Goal: Obtain resource: Download file/media

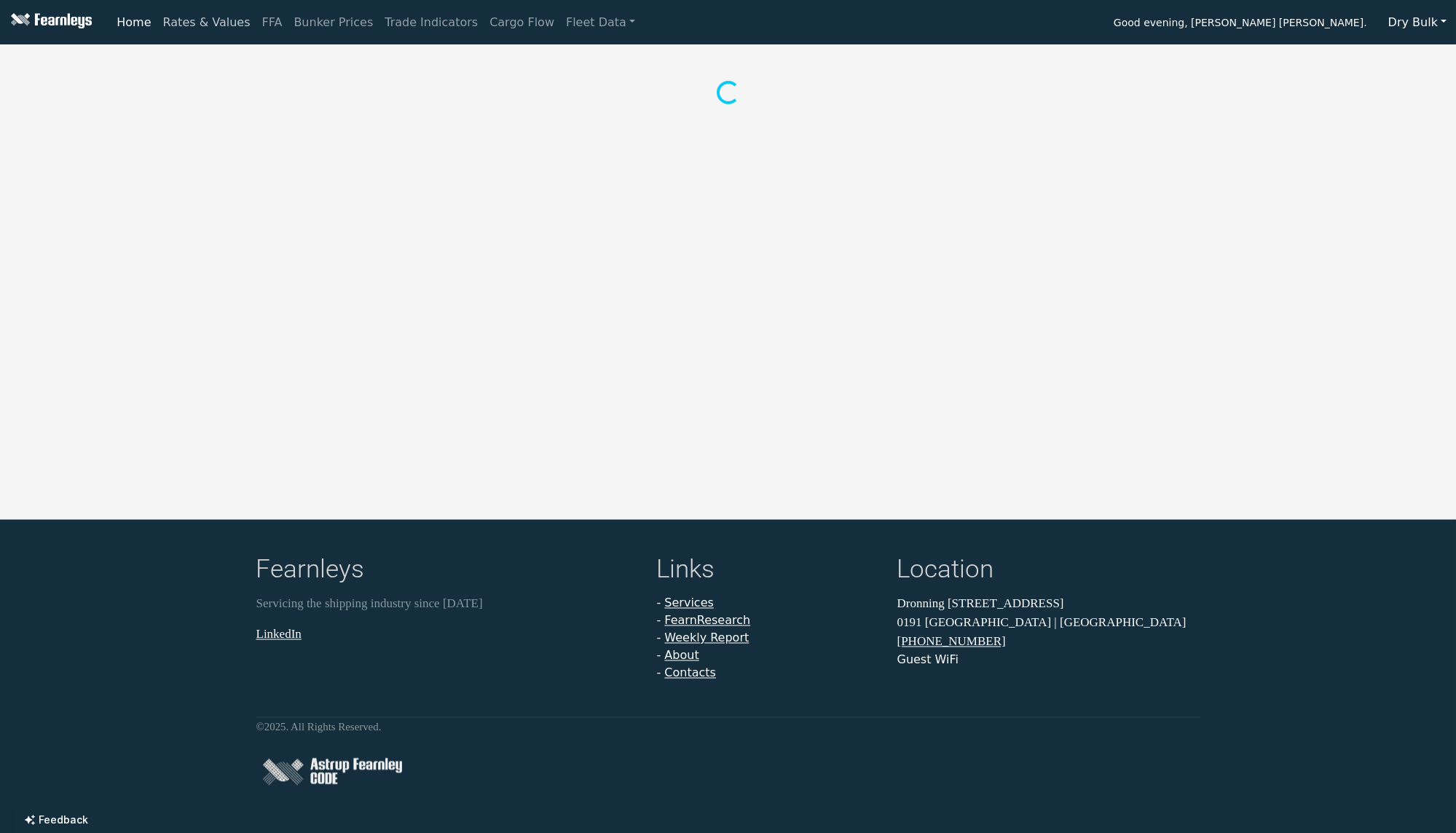
click at [226, 27] on link "Rates & Values" at bounding box center [207, 23] width 99 height 29
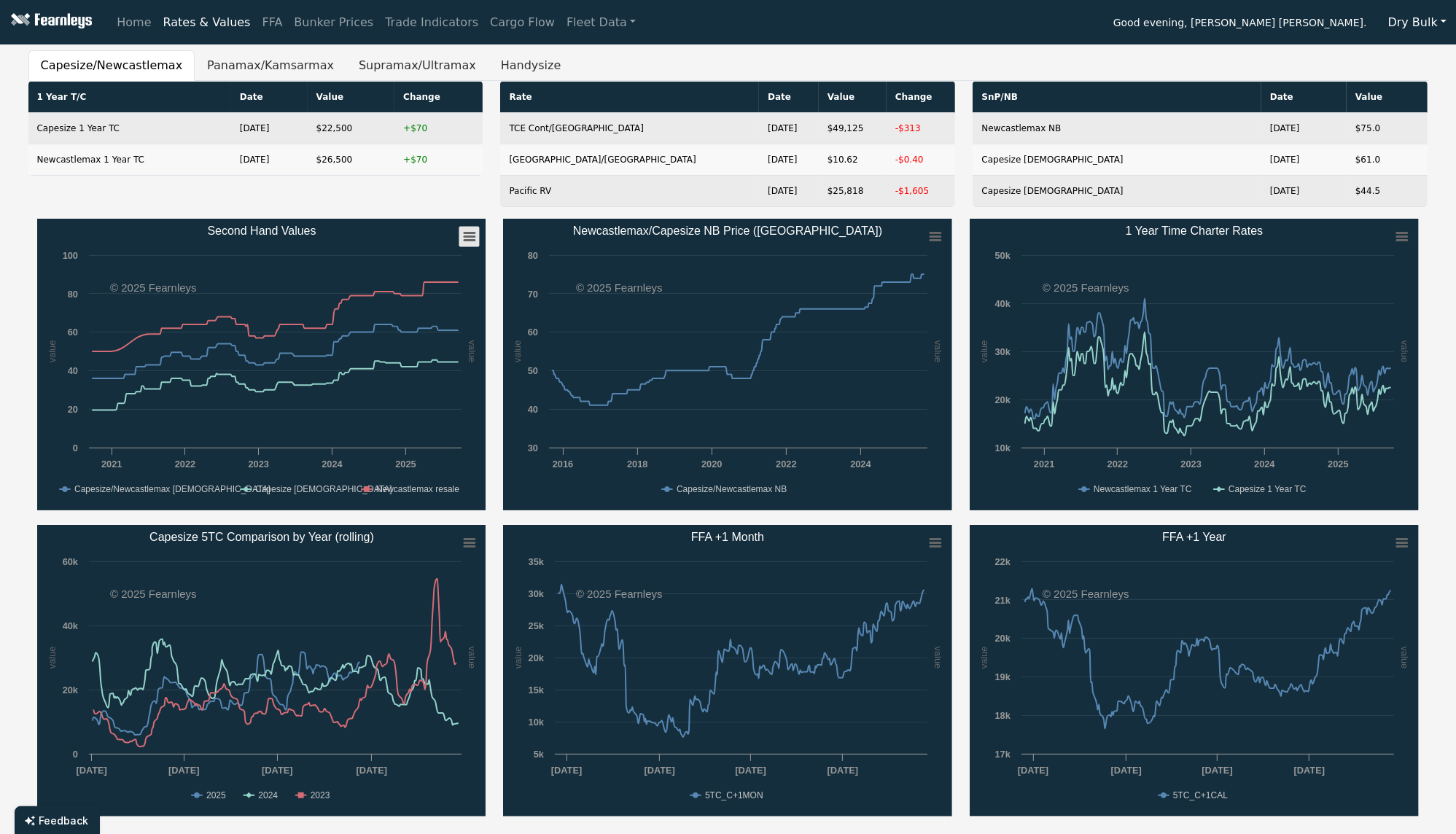
click at [470, 233] on icon "Second Hand Values" at bounding box center [469, 237] width 10 height 8
click at [442, 258] on li "Download PNG image" at bounding box center [422, 262] width 101 height 21
click at [233, 58] on button "Panamax/Kamsarmax" at bounding box center [270, 66] width 152 height 30
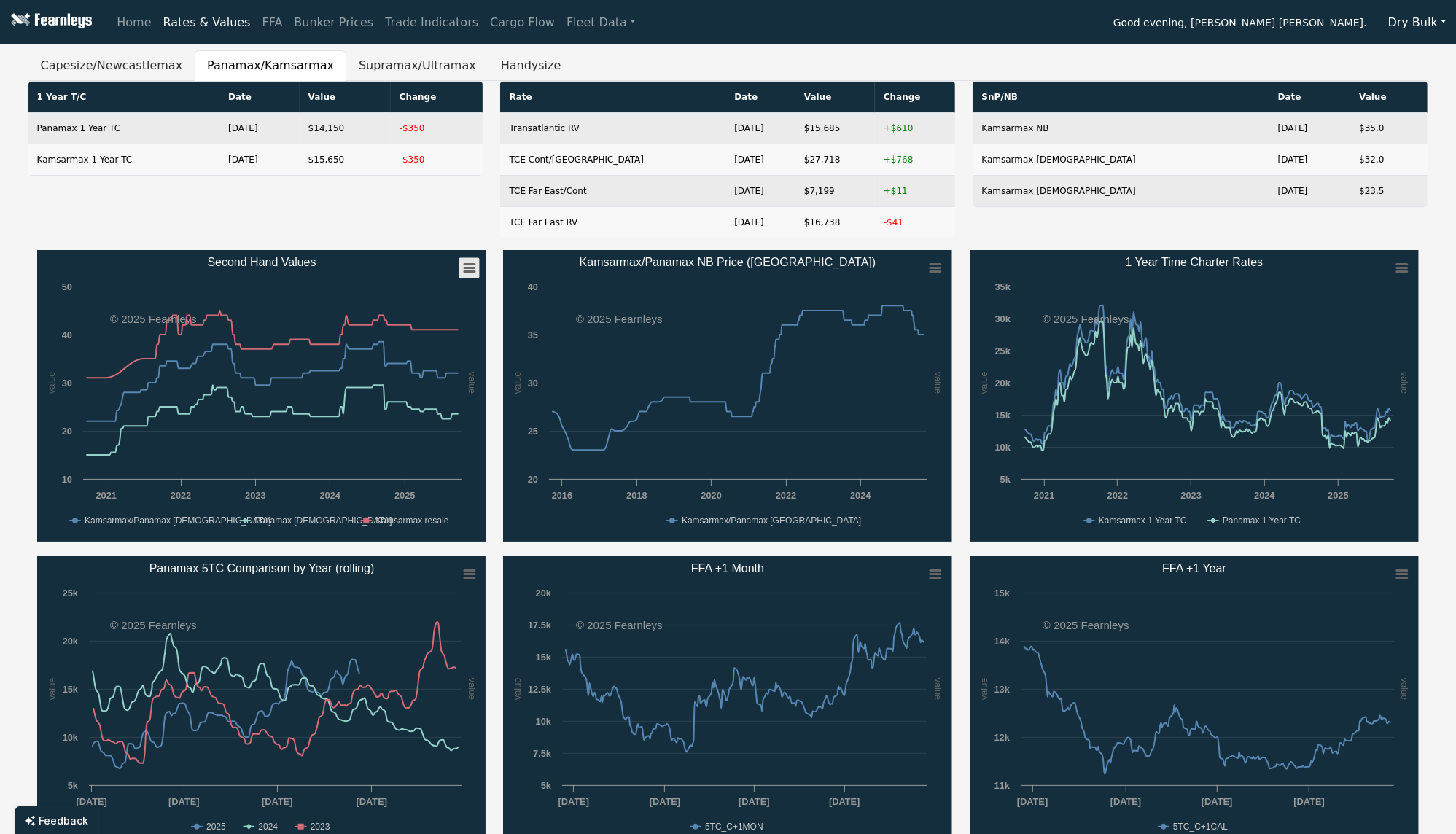
click at [471, 268] on icon "Second Hand Values" at bounding box center [469, 268] width 10 height 8
click at [447, 287] on li "Download PNG image" at bounding box center [422, 294] width 101 height 21
click at [359, 67] on button "Supramax/Ultramax" at bounding box center [417, 66] width 142 height 30
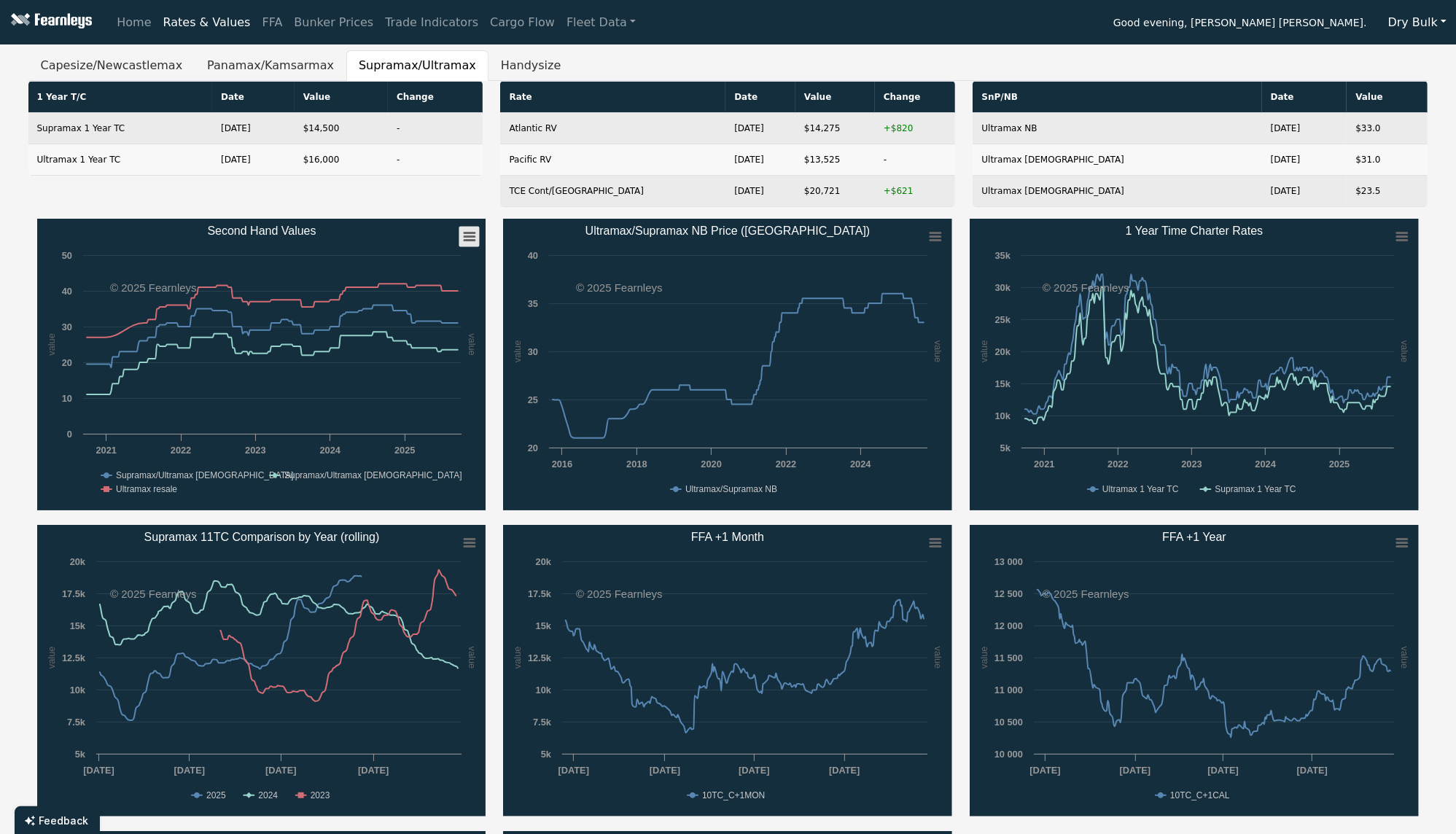
click at [466, 242] on rect "Second Hand Values" at bounding box center [469, 236] width 21 height 21
click at [444, 257] on li "Download PNG image" at bounding box center [422, 262] width 101 height 21
click at [489, 56] on button "Handysize" at bounding box center [531, 66] width 85 height 30
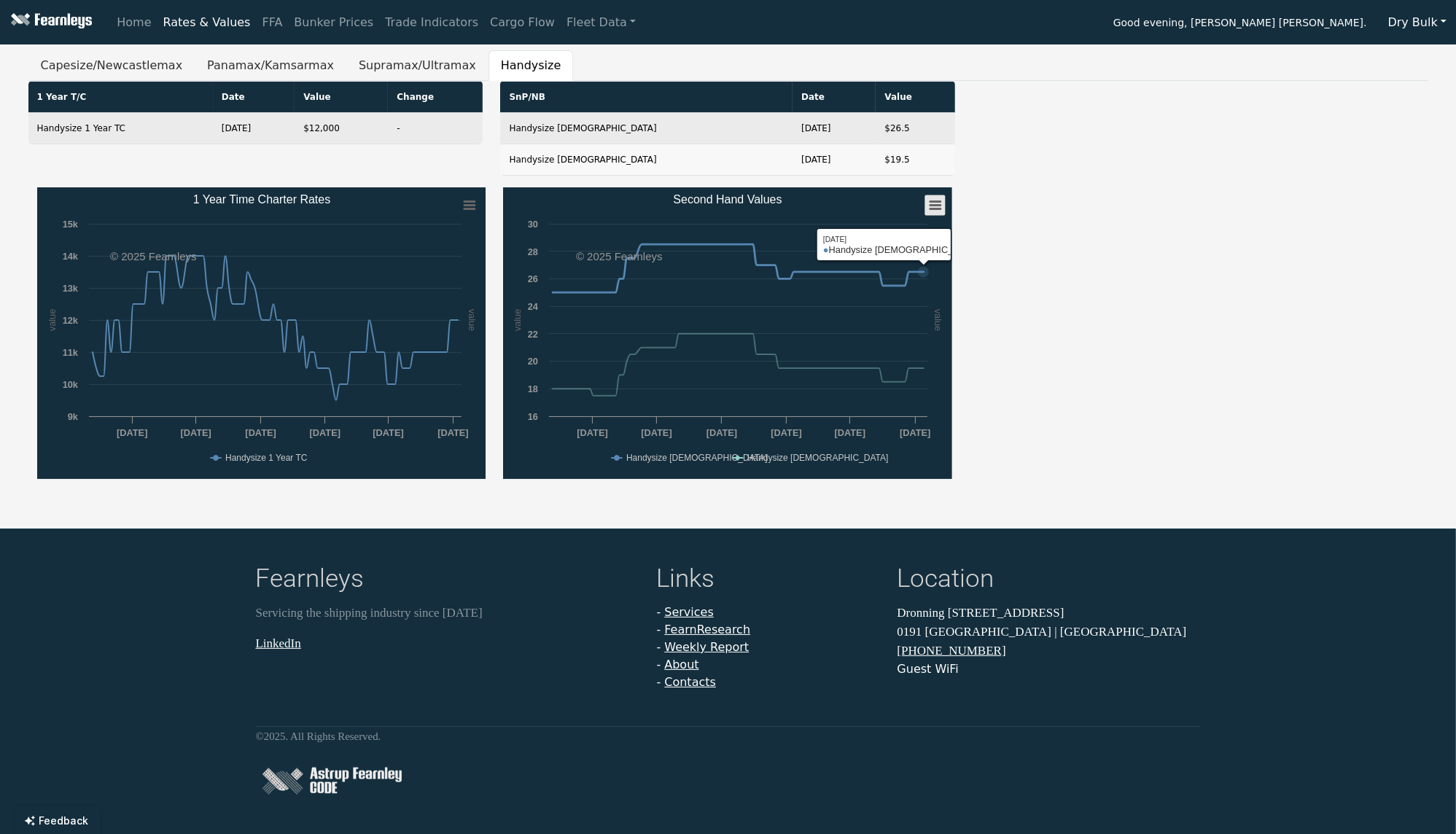
click at [932, 195] on rect "Second Hand Values" at bounding box center [935, 205] width 21 height 21
click at [901, 226] on li "Download PNG image" at bounding box center [888, 231] width 101 height 21
